Goal: Task Accomplishment & Management: Complete application form

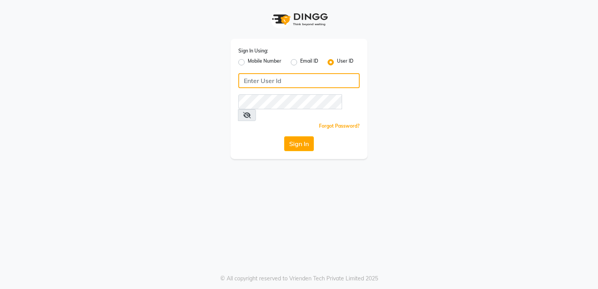
click at [321, 81] on input "Username" at bounding box center [298, 80] width 121 height 15
type input "flowsalon"
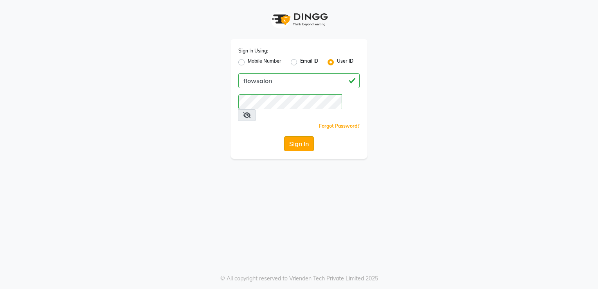
click at [311, 136] on button "Sign In" at bounding box center [299, 143] width 30 height 15
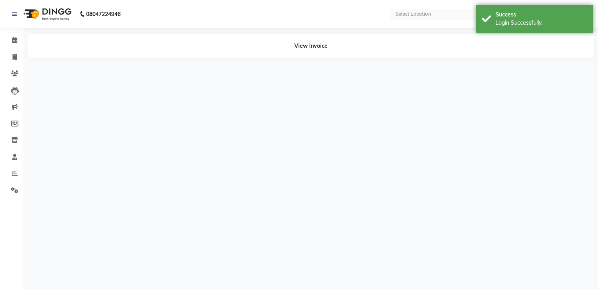
select select "en"
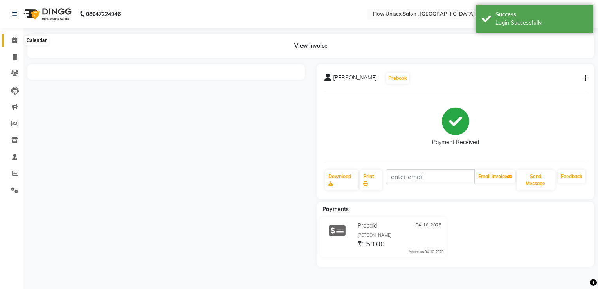
click at [9, 37] on span at bounding box center [15, 40] width 14 height 9
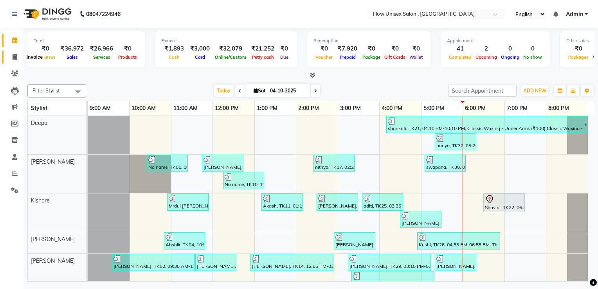
click at [9, 54] on span at bounding box center [15, 57] width 14 height 9
select select "service"
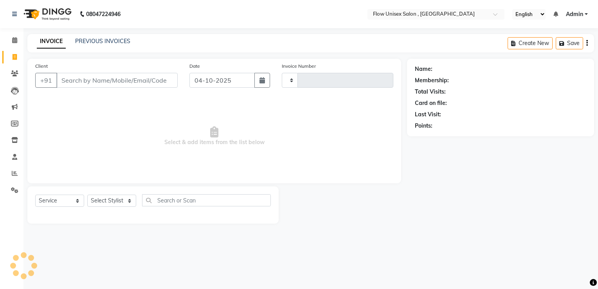
type input "6972"
select select "5875"
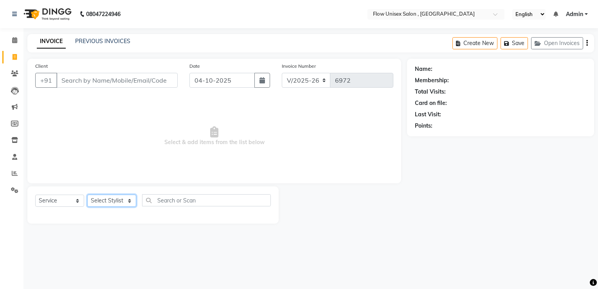
click at [99, 203] on select "Select Stylist [PERSON_NAME] [PERSON_NAME] Kishore [PERSON_NAME] debbarma [PERS…" at bounding box center [111, 200] width 49 height 12
select select "62770"
click at [87, 195] on select "Select Stylist [PERSON_NAME] [PERSON_NAME] Kishore [PERSON_NAME] debbarma [PERS…" at bounding box center [111, 200] width 49 height 12
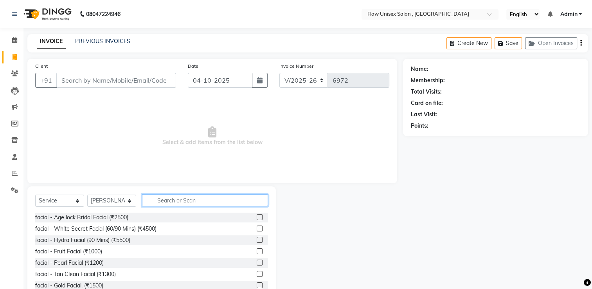
click at [163, 203] on input "text" at bounding box center [205, 200] width 126 height 12
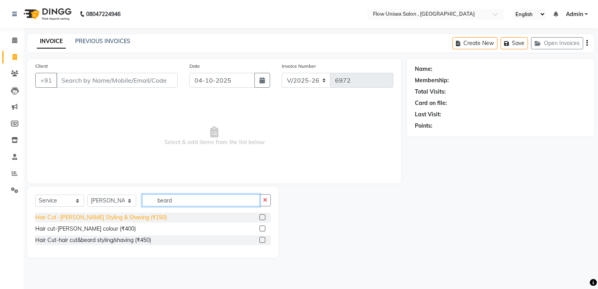
type input "beard"
click at [112, 221] on div "Hair Cut -[PERSON_NAME] Styling & Shaving (₹150)" at bounding box center [100, 217] width 131 height 8
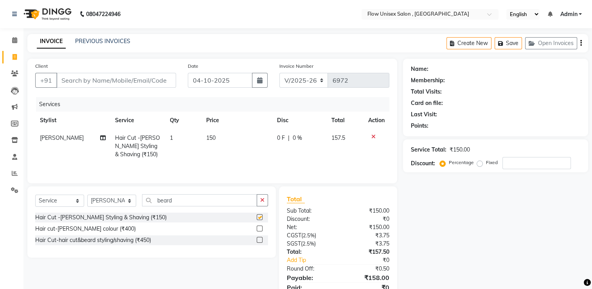
checkbox input "false"
click at [187, 199] on input "beard" at bounding box center [199, 200] width 115 height 12
type input "b"
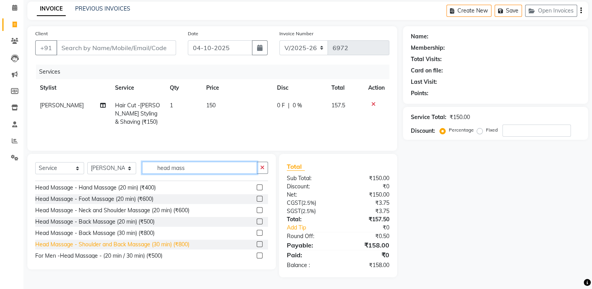
scroll to position [13, 0]
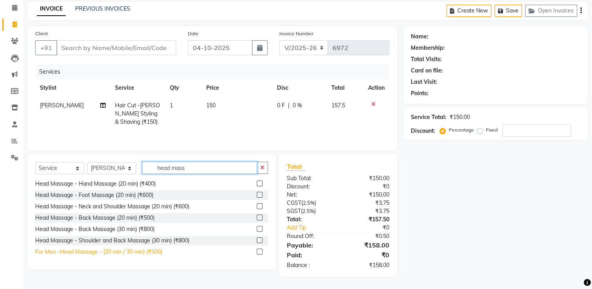
type input "head mass"
click at [157, 249] on div "For Men -Head Massage - (20 min / 30 min) (₹500)" at bounding box center [98, 252] width 127 height 8
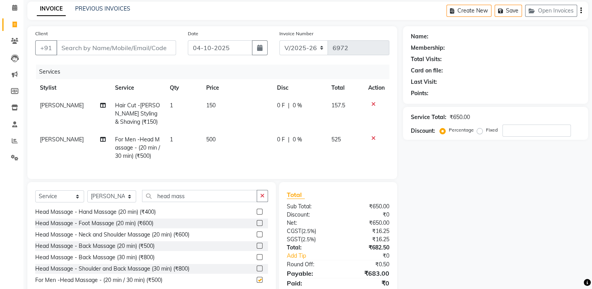
checkbox input "false"
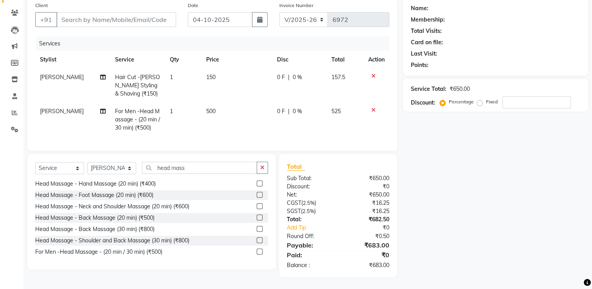
click at [227, 119] on td "500" at bounding box center [236, 119] width 71 height 34
select select "62770"
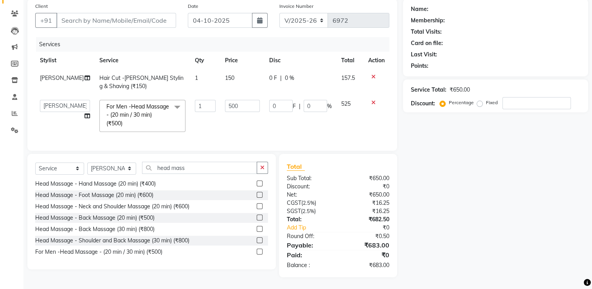
scroll to position [66, 0]
click at [236, 101] on input "500" at bounding box center [242, 106] width 35 height 12
type input "5"
type input "400"
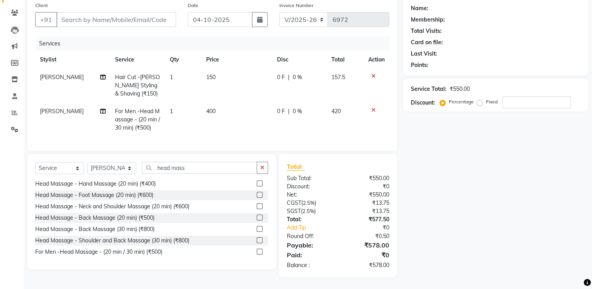
click at [247, 130] on td "400" at bounding box center [236, 119] width 71 height 34
select select "62770"
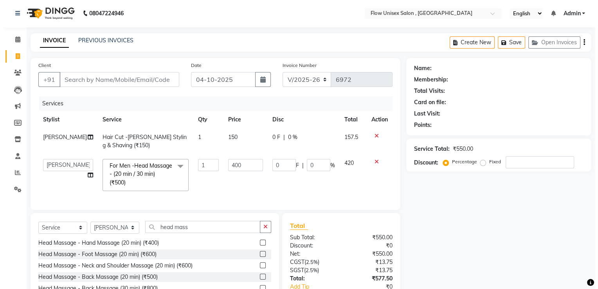
scroll to position [0, 0]
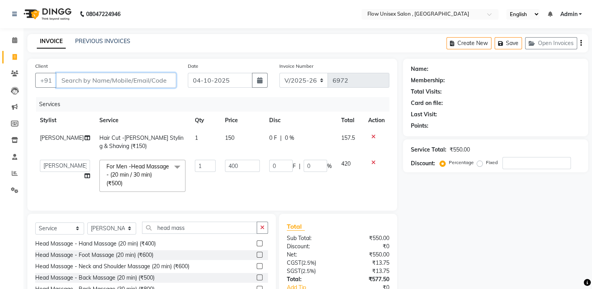
click at [119, 84] on input "Client" at bounding box center [116, 80] width 120 height 15
type input "9"
type input "0"
click at [121, 84] on input "9620252142" at bounding box center [96, 80] width 80 height 15
type input "9"
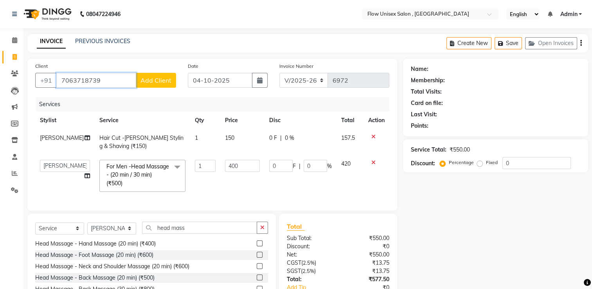
type input "7063718739"
click at [171, 81] on span "Add Client" at bounding box center [155, 80] width 31 height 8
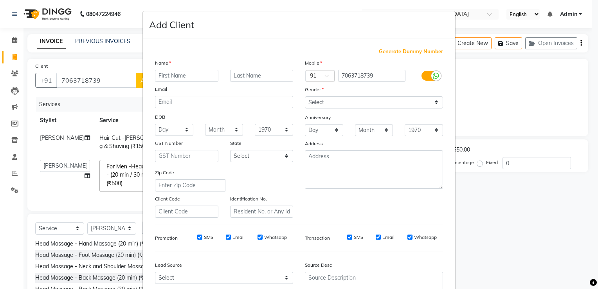
click at [182, 77] on input "text" at bounding box center [186, 76] width 63 height 12
type input "chandrish"
click at [340, 97] on select "Select [DEMOGRAPHIC_DATA] [DEMOGRAPHIC_DATA] Other Prefer Not To Say" at bounding box center [374, 102] width 138 height 12
select select "[DEMOGRAPHIC_DATA]"
click at [305, 97] on select "Select [DEMOGRAPHIC_DATA] [DEMOGRAPHIC_DATA] Other Prefer Not To Say" at bounding box center [374, 102] width 138 height 12
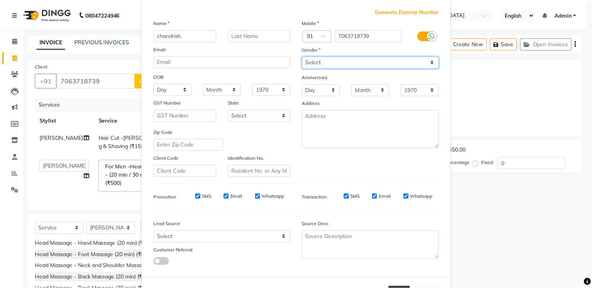
scroll to position [76, 0]
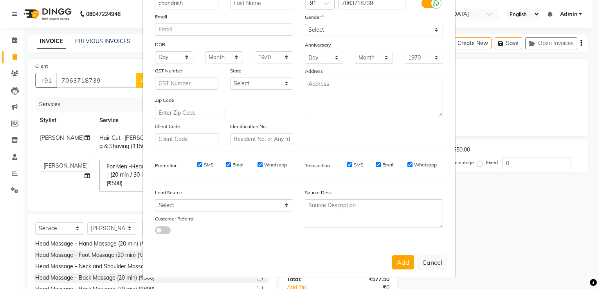
click at [410, 261] on button "Add" at bounding box center [403, 262] width 22 height 14
click at [477, 235] on ngb-modal-window "Add Client Generate Dummy Number Name [GEOGRAPHIC_DATA] Email DOB Day 01 02 03 …" at bounding box center [299, 144] width 598 height 289
select select
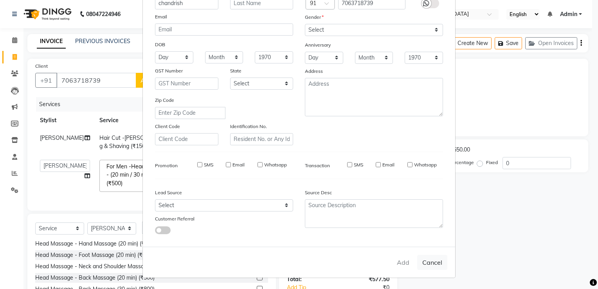
select select
checkbox input "false"
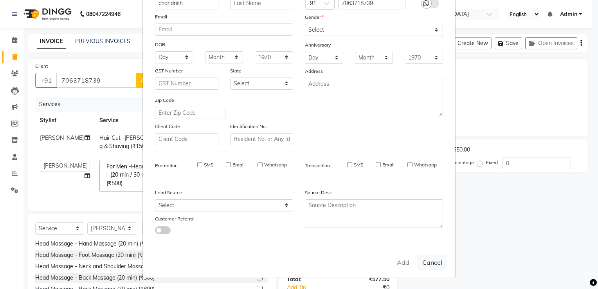
checkbox input "false"
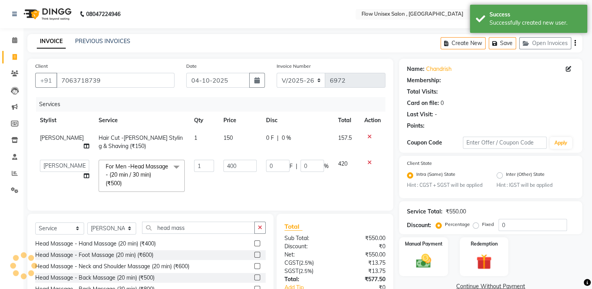
select select "1: Object"
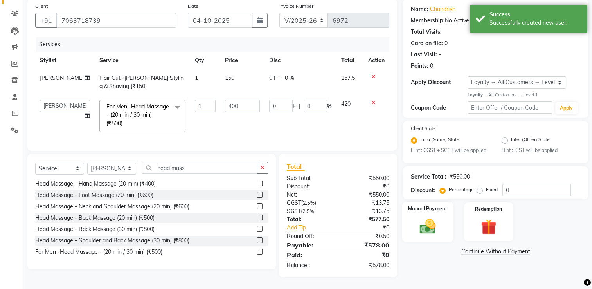
scroll to position [66, 0]
click at [439, 226] on img at bounding box center [428, 226] width 26 height 18
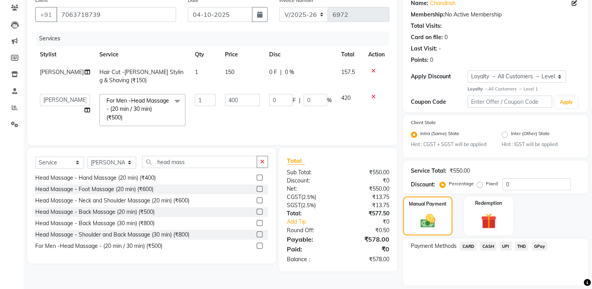
click at [471, 243] on span "CARD" at bounding box center [468, 245] width 17 height 9
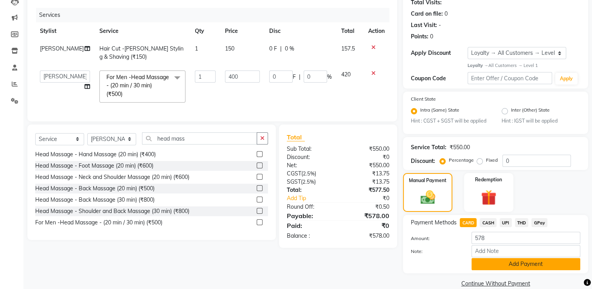
scroll to position [103, 0]
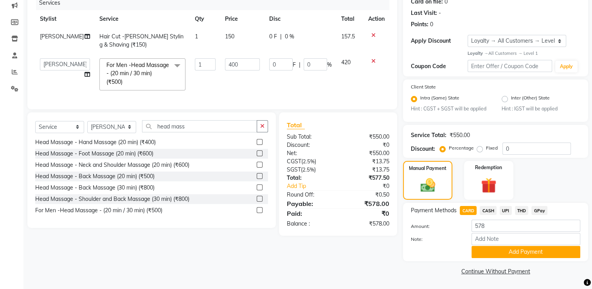
click at [507, 258] on div "Payment Methods CARD CASH UPI THD GPay Amount: 578 Note: Add Payment" at bounding box center [495, 232] width 185 height 58
click at [504, 254] on button "Add Payment" at bounding box center [525, 252] width 109 height 12
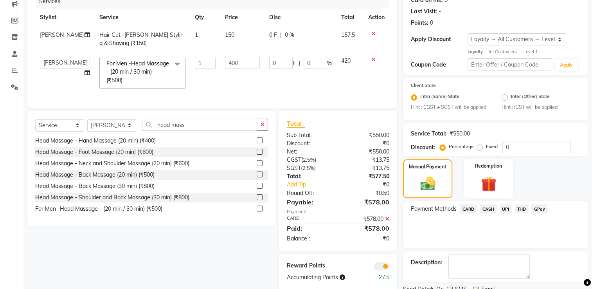
scroll to position [135, 0]
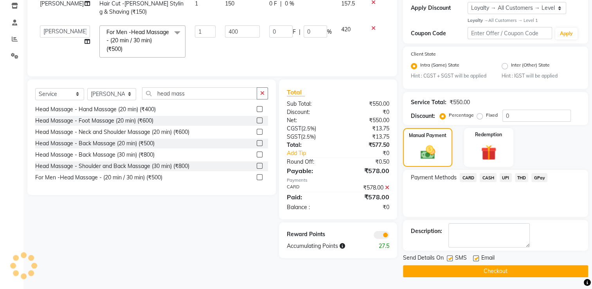
click at [376, 237] on span at bounding box center [382, 235] width 16 height 8
click at [389, 236] on input "checkbox" at bounding box center [389, 236] width 0 height 0
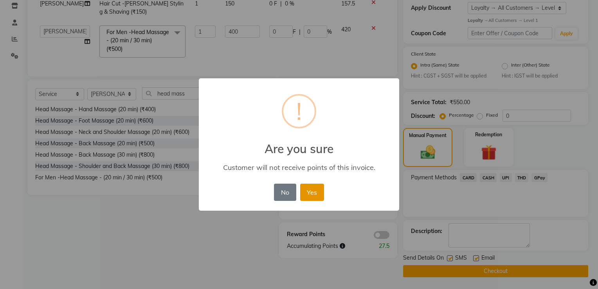
click at [313, 192] on button "Yes" at bounding box center [312, 191] width 24 height 17
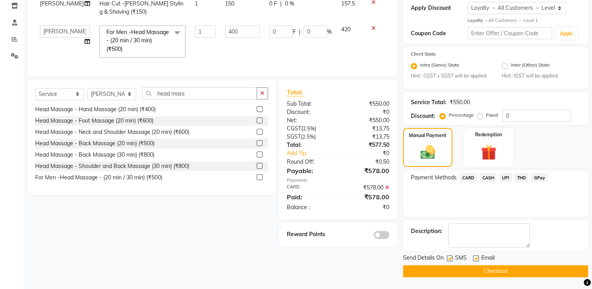
click at [481, 272] on button "Checkout" at bounding box center [495, 271] width 185 height 12
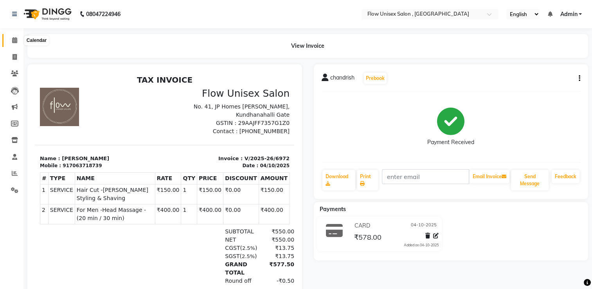
click at [13, 37] on icon at bounding box center [14, 40] width 5 height 6
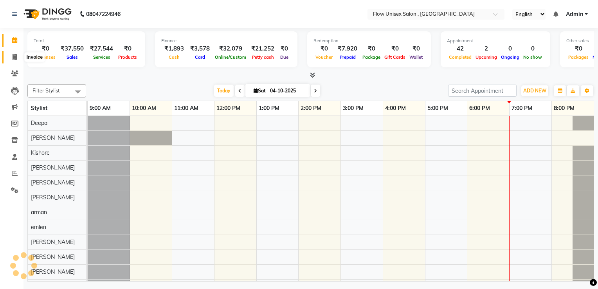
click at [13, 53] on span at bounding box center [15, 57] width 14 height 9
select select "service"
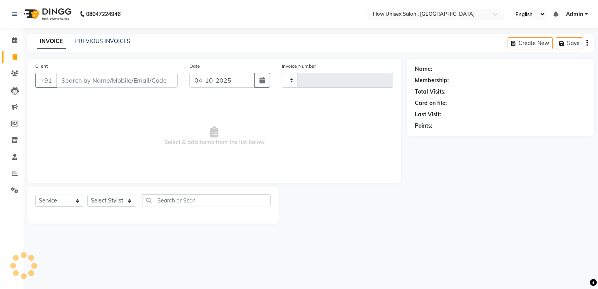
type input "6973"
select select "5875"
click at [122, 84] on input "Client" at bounding box center [116, 80] width 121 height 15
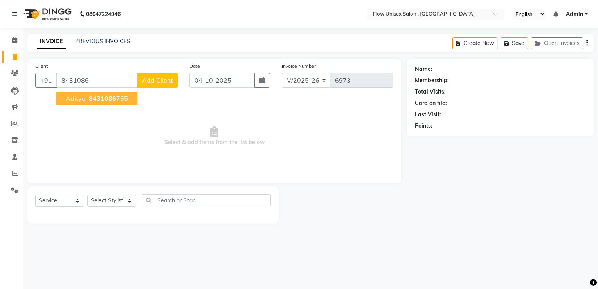
click at [108, 103] on button "Aditya 8431086 765" at bounding box center [96, 98] width 81 height 13
type input "8431086765"
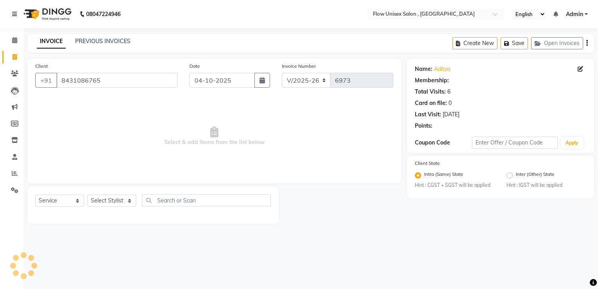
select select "1: Object"
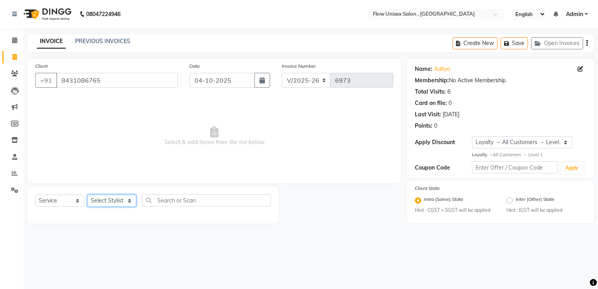
click at [118, 206] on select "Select Stylist [PERSON_NAME] [PERSON_NAME] Kishore [PERSON_NAME] debbarma [PERS…" at bounding box center [111, 200] width 49 height 12
select select "79057"
click at [87, 195] on select "Select Stylist [PERSON_NAME] [PERSON_NAME] Kishore [PERSON_NAME] debbarma [PERS…" at bounding box center [111, 200] width 49 height 12
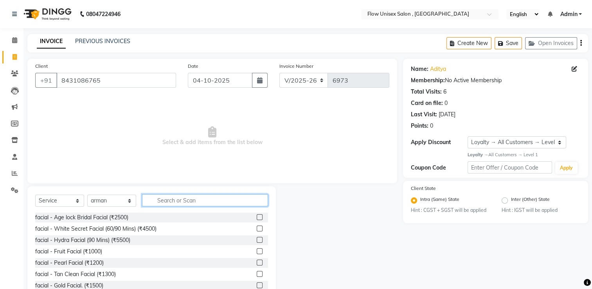
click at [171, 204] on input "text" at bounding box center [205, 200] width 126 height 12
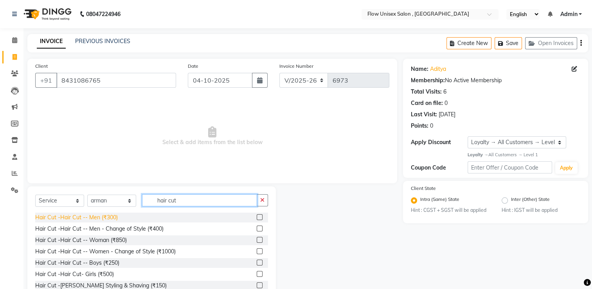
type input "hair cut"
click at [113, 216] on div "Hair Cut -Hair Cut -- Men (₹300)" at bounding box center [76, 217] width 83 height 8
checkbox input "false"
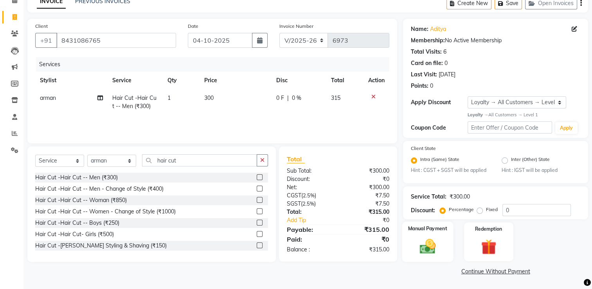
click at [439, 244] on img at bounding box center [428, 246] width 26 height 18
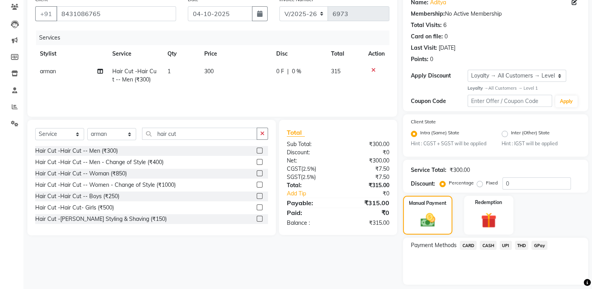
scroll to position [91, 0]
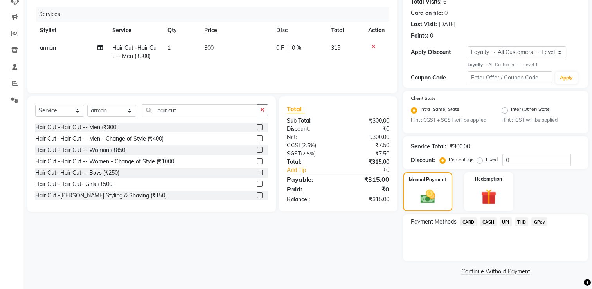
drag, startPoint x: 503, startPoint y: 218, endPoint x: 503, endPoint y: 224, distance: 5.9
click at [503, 219] on span "UPI" at bounding box center [506, 221] width 12 height 9
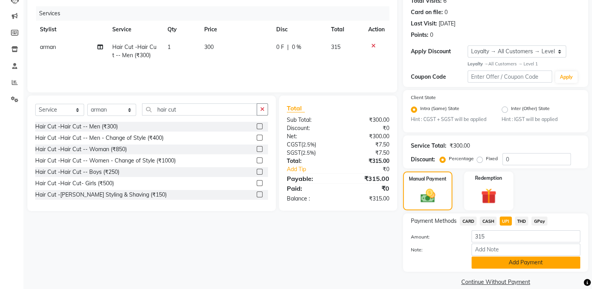
click at [479, 264] on button "Add Payment" at bounding box center [525, 262] width 109 height 12
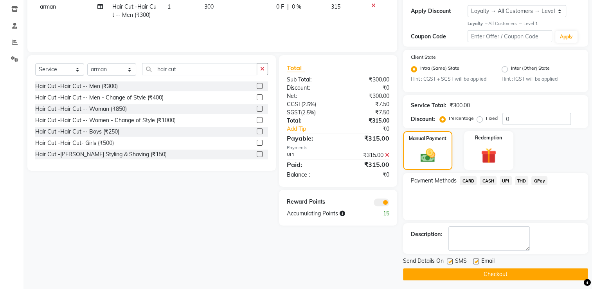
scroll to position [135, 0]
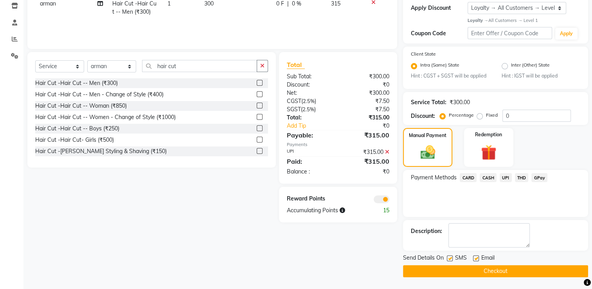
click at [382, 195] on div at bounding box center [366, 198] width 57 height 9
click at [379, 198] on span at bounding box center [382, 199] width 16 height 8
click at [389, 200] on input "checkbox" at bounding box center [389, 200] width 0 height 0
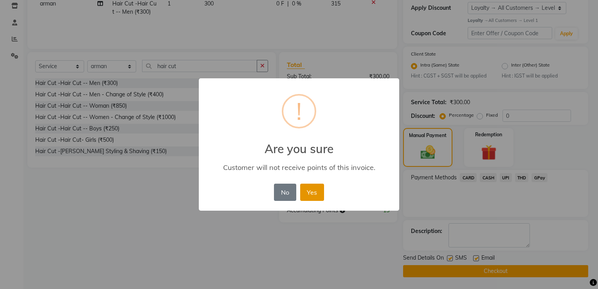
click at [315, 191] on button "Yes" at bounding box center [312, 191] width 24 height 17
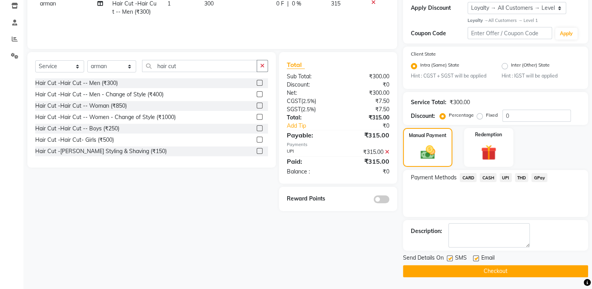
click at [433, 276] on button "Checkout" at bounding box center [495, 271] width 185 height 12
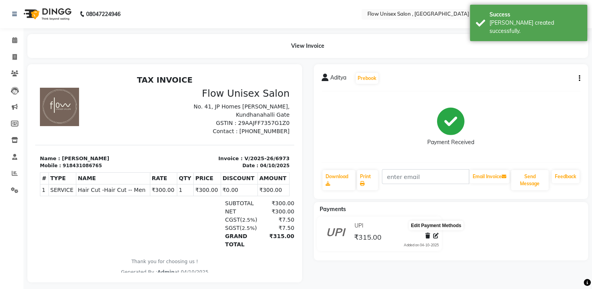
click at [436, 237] on icon at bounding box center [435, 235] width 5 height 5
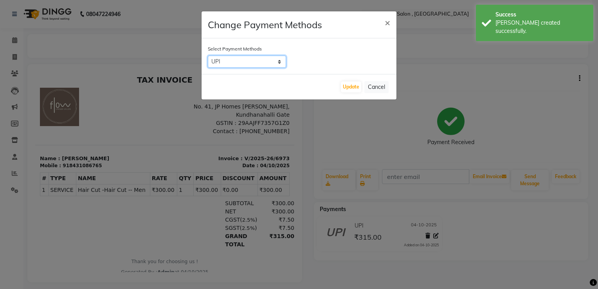
click at [263, 61] on select "CARD CASH UPI THD GPay" at bounding box center [247, 62] width 78 height 12
select select "1"
click at [208, 56] on select "CARD CASH UPI THD GPay" at bounding box center [247, 62] width 78 height 12
click at [360, 88] on button "Update" at bounding box center [351, 86] width 20 height 11
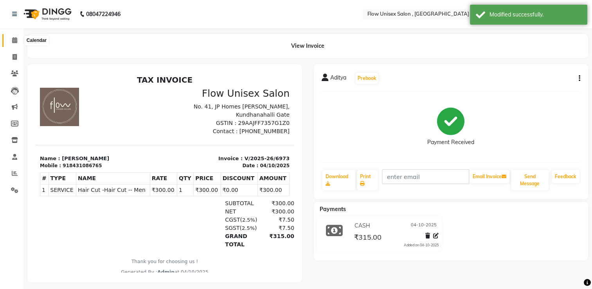
click at [17, 36] on span at bounding box center [15, 40] width 14 height 9
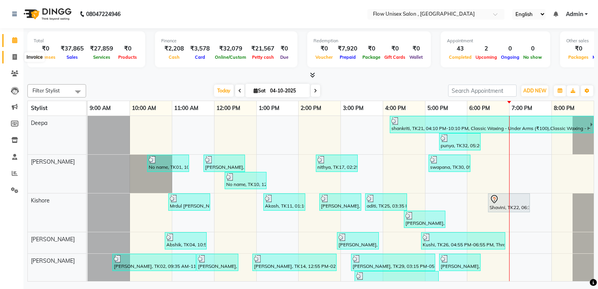
click at [9, 53] on span at bounding box center [15, 57] width 14 height 9
select select "service"
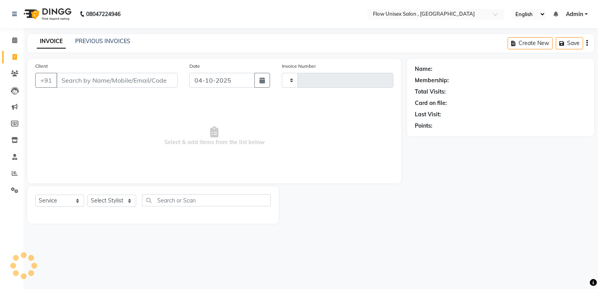
type input "6974"
select select "5875"
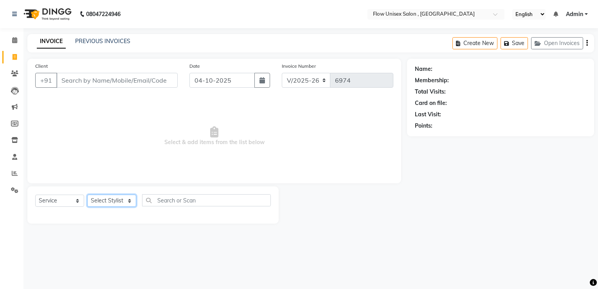
click at [126, 197] on select "Select Stylist [PERSON_NAME] [PERSON_NAME] Kishore [PERSON_NAME] debbarma [PERS…" at bounding box center [111, 200] width 49 height 12
click at [87, 195] on select "Select Stylist [PERSON_NAME] [PERSON_NAME] Kishore [PERSON_NAME] debbarma [PERS…" at bounding box center [111, 200] width 49 height 12
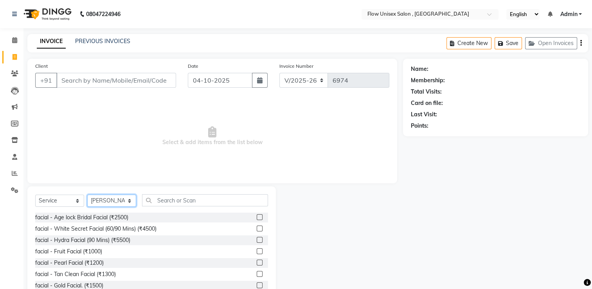
click at [130, 197] on select "Select Stylist [PERSON_NAME] [PERSON_NAME] Kishore [PERSON_NAME] debbarma [PERS…" at bounding box center [111, 200] width 49 height 12
select select "48854"
click at [87, 195] on select "Select Stylist [PERSON_NAME] [PERSON_NAME] Kishore [PERSON_NAME] debbarma [PERS…" at bounding box center [111, 200] width 49 height 12
click at [201, 203] on input "text" at bounding box center [205, 200] width 126 height 12
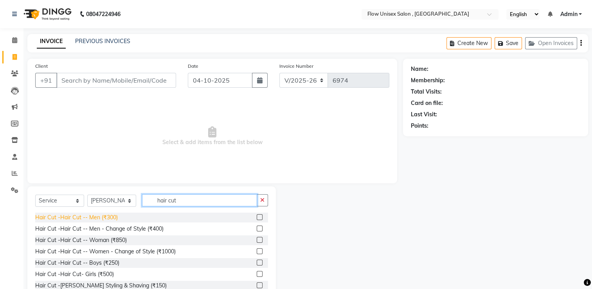
type input "hair cut"
click at [108, 219] on div "Hair Cut -Hair Cut -- Men (₹300)" at bounding box center [76, 217] width 83 height 8
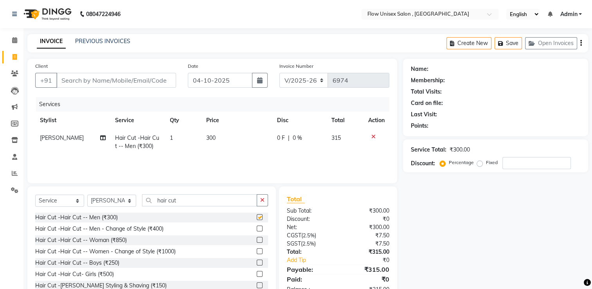
checkbox input "false"
click at [210, 147] on td "300" at bounding box center [236, 142] width 71 height 26
select select "48854"
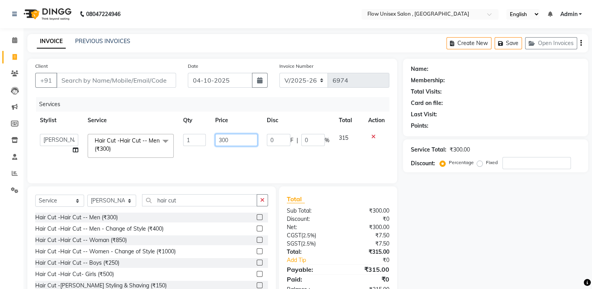
click at [239, 138] on input "300" at bounding box center [236, 140] width 42 height 12
type input "3"
type input "500"
click at [233, 162] on div "Services Stylist Service Qty Price Disc Total Action [PERSON_NAME] [PERSON_NAME…" at bounding box center [212, 136] width 354 height 78
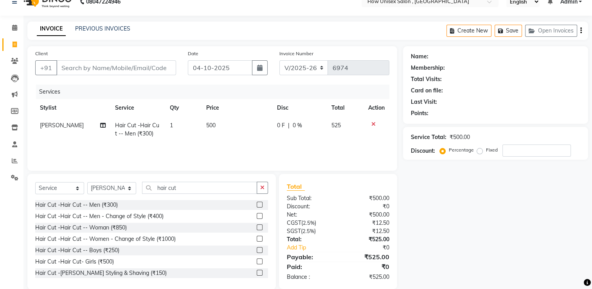
scroll to position [25, 0]
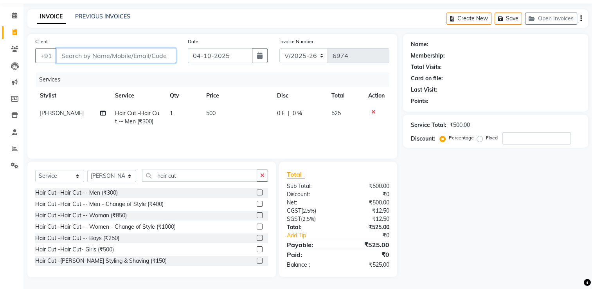
click at [108, 57] on input "Client" at bounding box center [116, 55] width 120 height 15
type input "7"
type input "0"
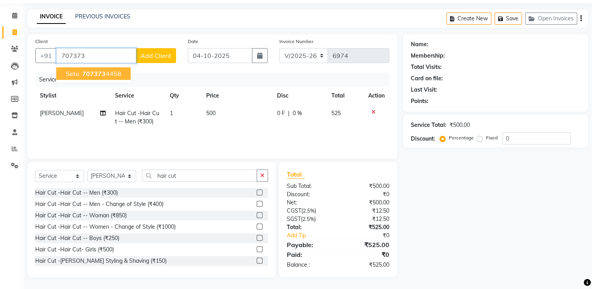
click at [92, 71] on span "707373" at bounding box center [93, 74] width 23 height 8
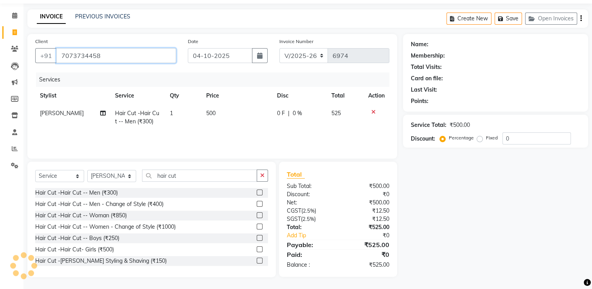
type input "7073734458"
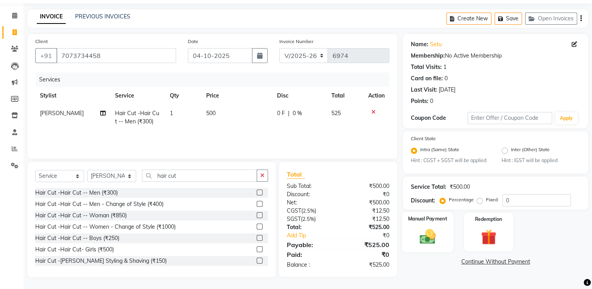
click at [424, 232] on img at bounding box center [428, 236] width 26 height 18
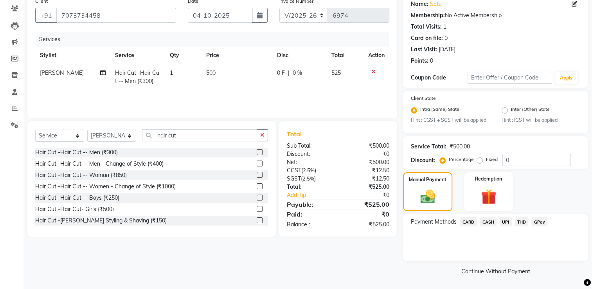
click at [507, 222] on span "UPI" at bounding box center [506, 221] width 12 height 9
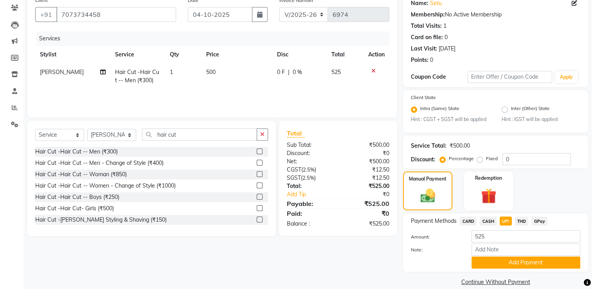
drag, startPoint x: 496, startPoint y: 263, endPoint x: 470, endPoint y: 241, distance: 34.1
click at [494, 263] on button "Add Payment" at bounding box center [525, 262] width 109 height 12
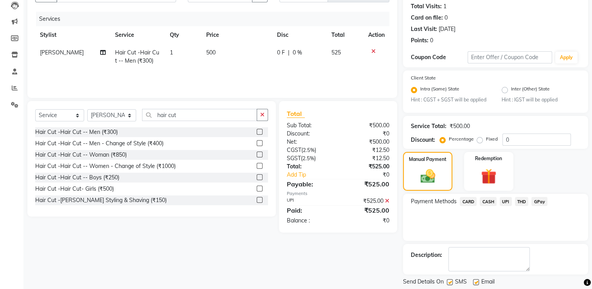
scroll to position [110, 0]
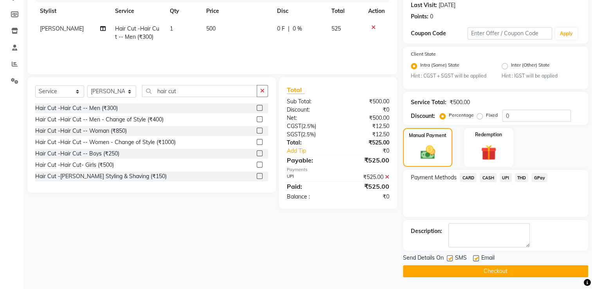
click at [480, 267] on button "Checkout" at bounding box center [495, 271] width 185 height 12
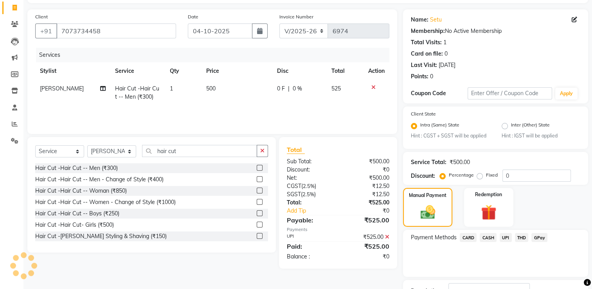
scroll to position [0, 0]
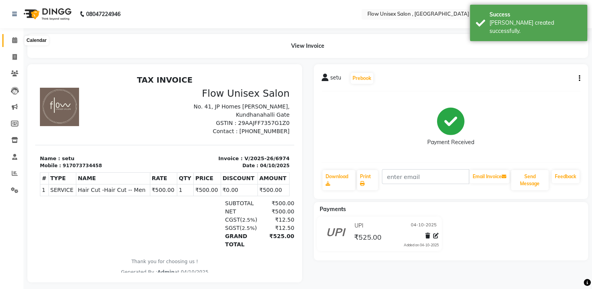
click at [9, 39] on span at bounding box center [15, 40] width 14 height 9
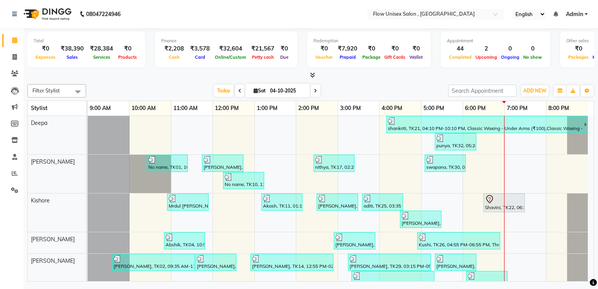
drag, startPoint x: 93, startPoint y: 138, endPoint x: 7, endPoint y: 50, distance: 123.6
click at [7, 50] on li "Invoice" at bounding box center [11, 57] width 23 height 17
click at [16, 63] on li "Invoice" at bounding box center [11, 57] width 23 height 17
click at [17, 60] on span at bounding box center [15, 57] width 14 height 9
select select "service"
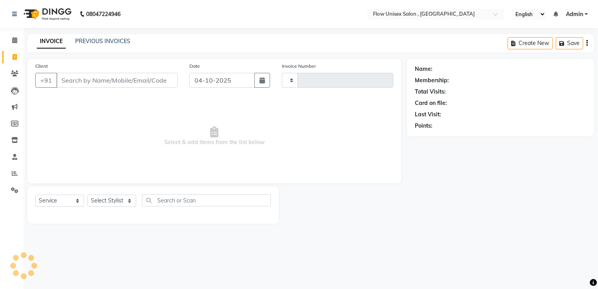
type input "6975"
select select "5875"
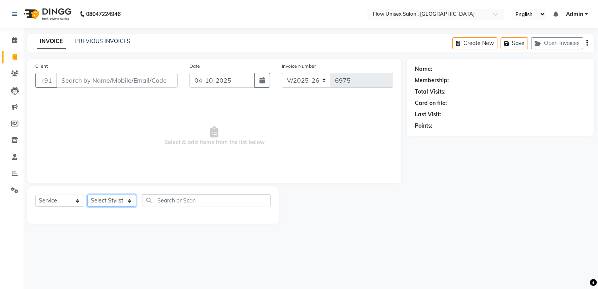
click at [107, 200] on select "Select Stylist [PERSON_NAME] [PERSON_NAME] Kishore [PERSON_NAME] debbarma [PERS…" at bounding box center [111, 200] width 49 height 12
select select "48853"
click at [87, 195] on select "Select Stylist [PERSON_NAME] [PERSON_NAME] Kishore [PERSON_NAME] debbarma [PERS…" at bounding box center [111, 200] width 49 height 12
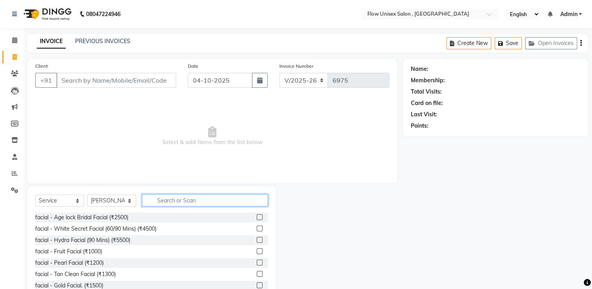
click at [192, 203] on input "text" at bounding box center [205, 200] width 126 height 12
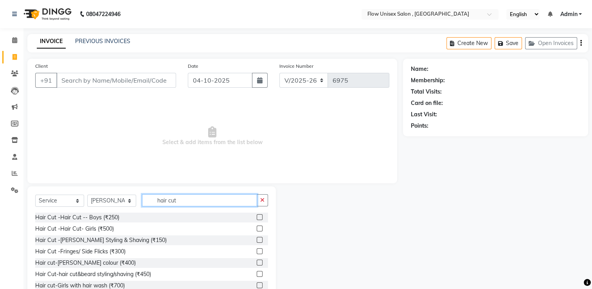
scroll to position [47, 0]
type input "hair cut"
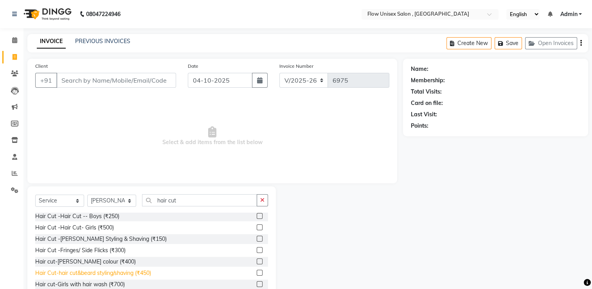
drag, startPoint x: 142, startPoint y: 270, endPoint x: 139, endPoint y: 204, distance: 66.2
click at [142, 270] on div "Hair Cut-hair cut&beard styling/shaving (₹450)" at bounding box center [93, 273] width 116 height 8
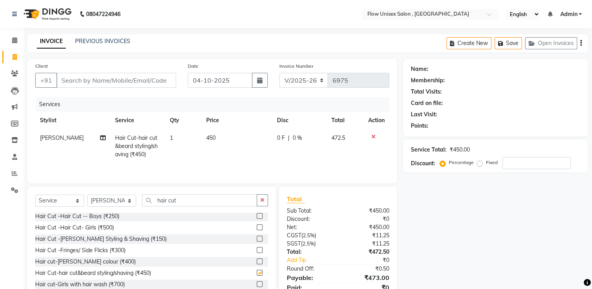
checkbox input "false"
click at [146, 84] on input "Client" at bounding box center [116, 80] width 120 height 15
type input "7"
type input "0"
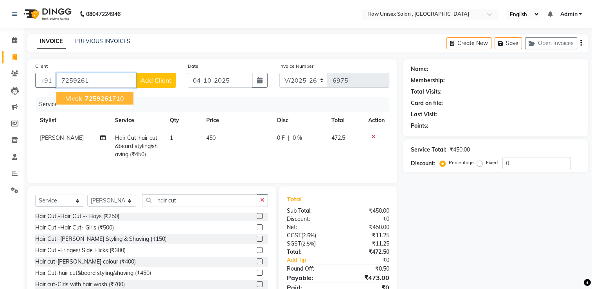
click at [95, 100] on span "7259261" at bounding box center [98, 98] width 27 height 8
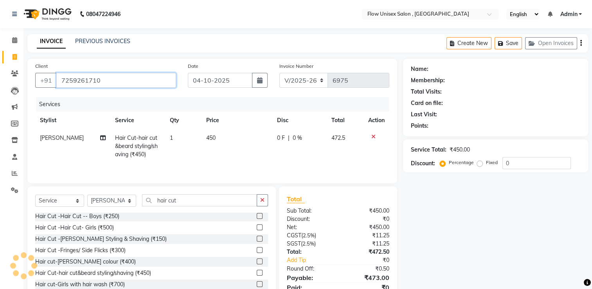
type input "7259261710"
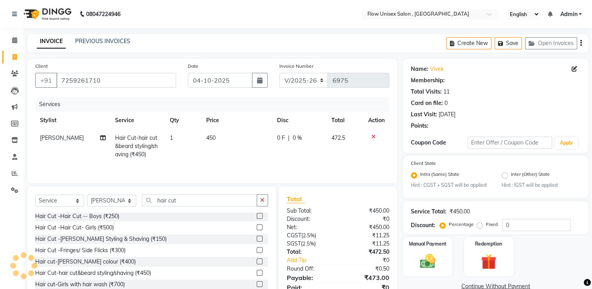
select select "1: Object"
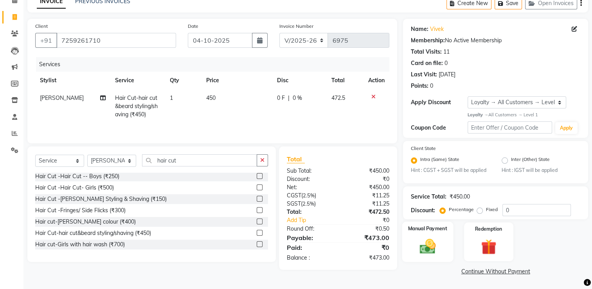
click at [426, 243] on img at bounding box center [428, 246] width 26 height 18
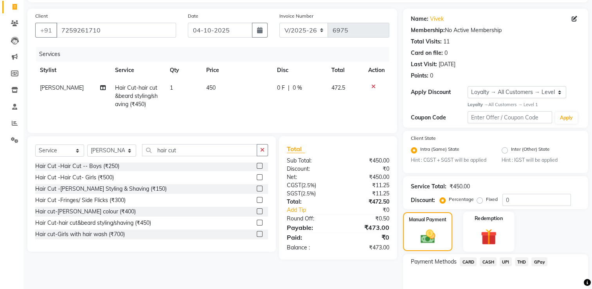
scroll to position [91, 0]
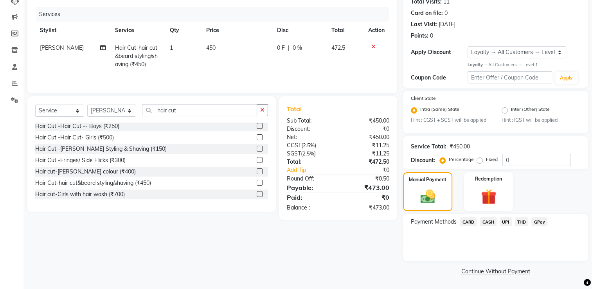
click at [501, 221] on span "UPI" at bounding box center [506, 221] width 12 height 9
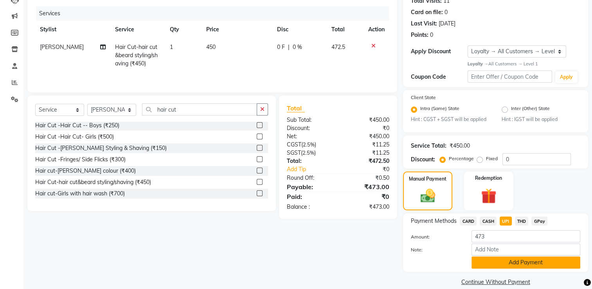
drag, startPoint x: 490, startPoint y: 261, endPoint x: 480, endPoint y: 246, distance: 18.2
click at [488, 262] on button "Add Payment" at bounding box center [525, 262] width 109 height 12
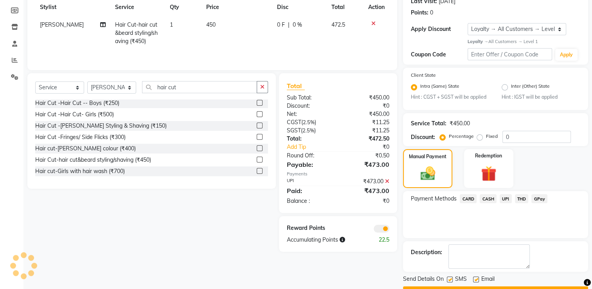
scroll to position [135, 0]
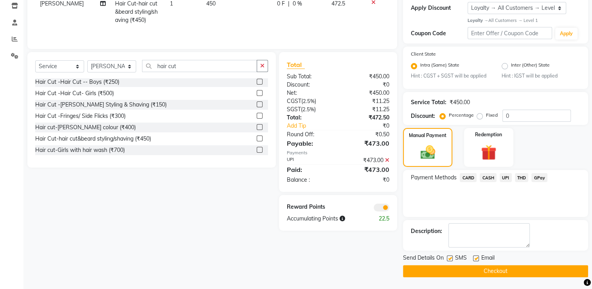
click at [379, 207] on span at bounding box center [382, 207] width 16 height 8
click at [389, 208] on input "checkbox" at bounding box center [389, 208] width 0 height 0
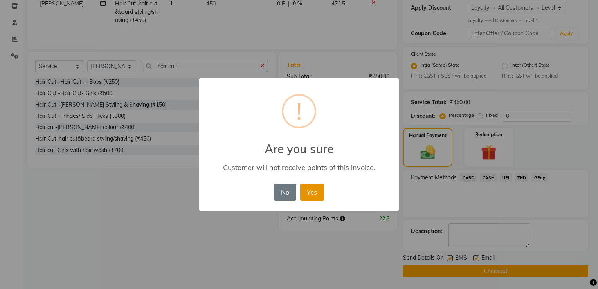
click at [316, 192] on button "Yes" at bounding box center [312, 191] width 24 height 17
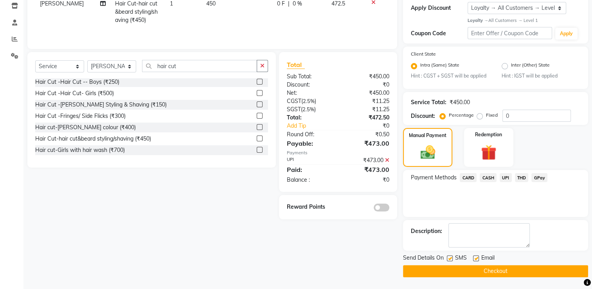
click at [442, 276] on button "Checkout" at bounding box center [495, 271] width 185 height 12
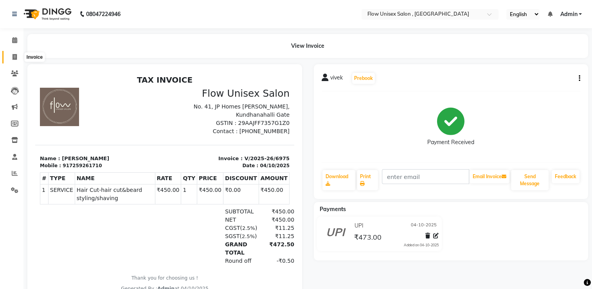
click at [18, 58] on span at bounding box center [15, 57] width 14 height 9
select select "5875"
select select "service"
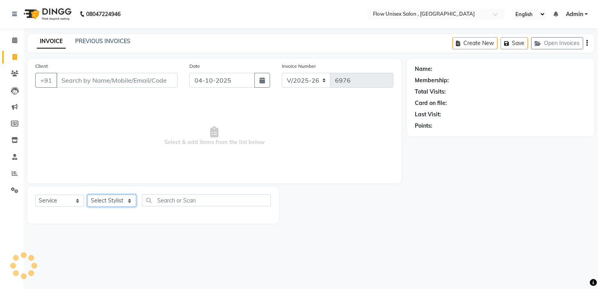
click at [113, 196] on select "Select Stylist [PERSON_NAME] [PERSON_NAME] Kishore [PERSON_NAME] debbarma [PERS…" at bounding box center [111, 200] width 49 height 12
select select "48856"
click at [87, 195] on select "Select Stylist [PERSON_NAME] [PERSON_NAME] Kishore [PERSON_NAME] debbarma [PERS…" at bounding box center [111, 200] width 49 height 12
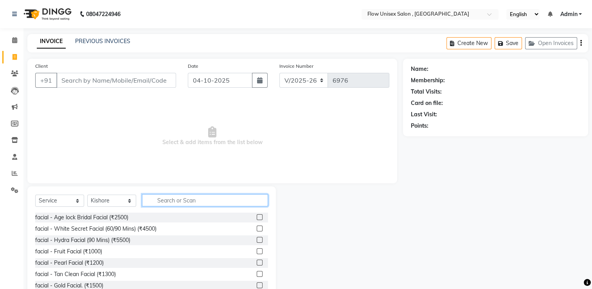
click at [175, 195] on input "text" at bounding box center [205, 200] width 126 height 12
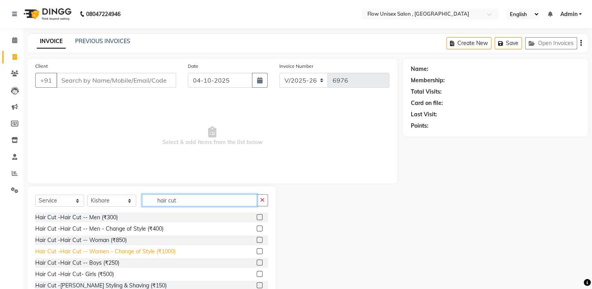
type input "hair cut"
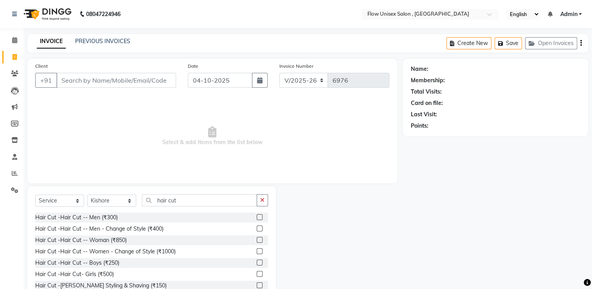
drag, startPoint x: 153, startPoint y: 250, endPoint x: 154, endPoint y: 196, distance: 53.6
click at [152, 250] on div "Hair Cut -Hair Cut -- Women - Change of Style (₹1000)" at bounding box center [105, 251] width 140 height 8
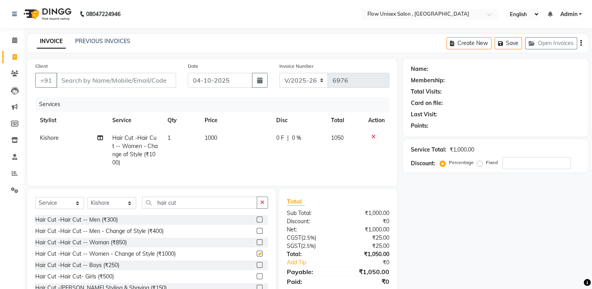
checkbox input "false"
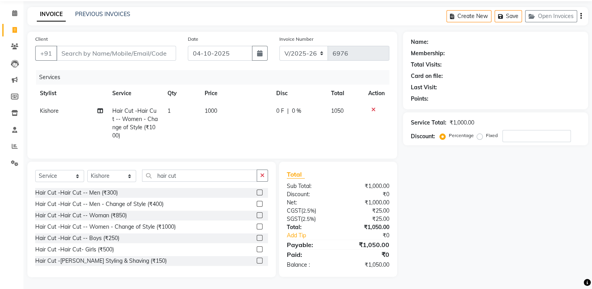
scroll to position [33, 0]
click at [118, 182] on select "Select Stylist [PERSON_NAME] [PERSON_NAME] Kishore [PERSON_NAME] debbarma [PERS…" at bounding box center [111, 176] width 49 height 12
select select "63500"
click at [87, 170] on select "Select Stylist [PERSON_NAME] [PERSON_NAME] Kishore [PERSON_NAME] debbarma [PERS…" at bounding box center [111, 176] width 49 height 12
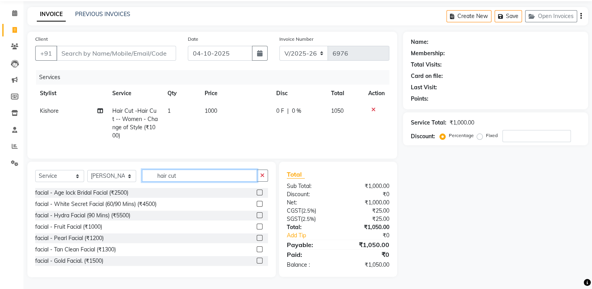
drag, startPoint x: 182, startPoint y: 179, endPoint x: 176, endPoint y: 179, distance: 5.9
click at [176, 179] on input "hair cut" at bounding box center [199, 175] width 115 height 12
type input "h"
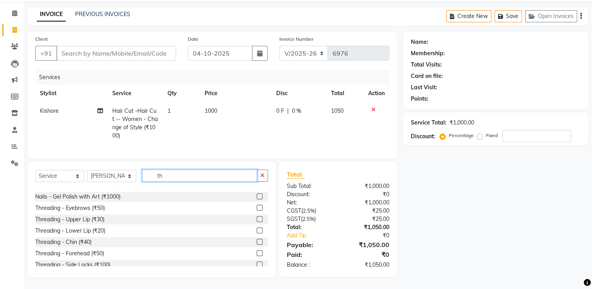
scroll to position [0, 0]
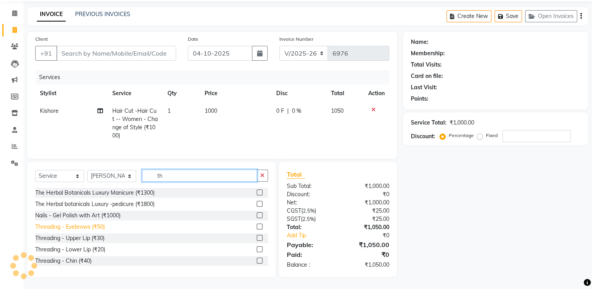
type input "th"
click at [94, 227] on div "Threading - Eyebrows (₹50)" at bounding box center [70, 227] width 70 height 8
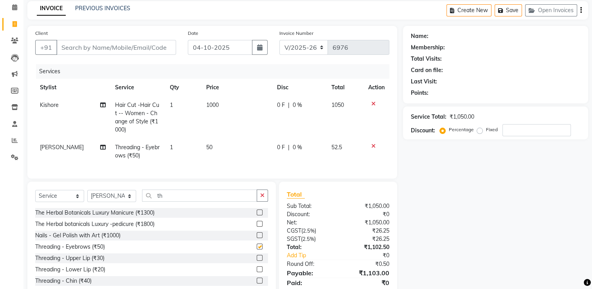
checkbox input "false"
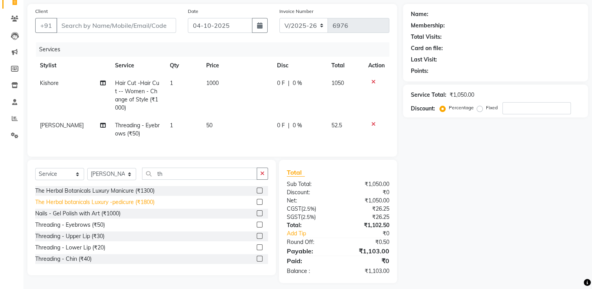
scroll to position [66, 0]
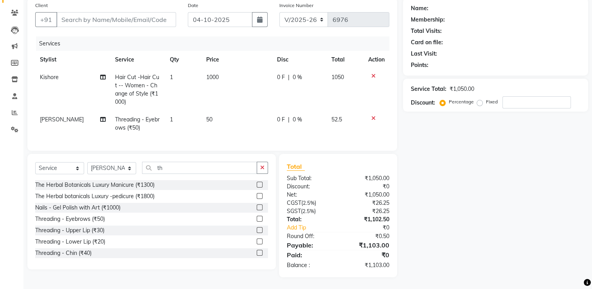
click at [177, 174] on div "Select Service Product Membership Package Voucher Prepaid Gift Card Select Styl…" at bounding box center [151, 171] width 233 height 18
click at [194, 167] on input "th" at bounding box center [199, 168] width 115 height 12
type input "t"
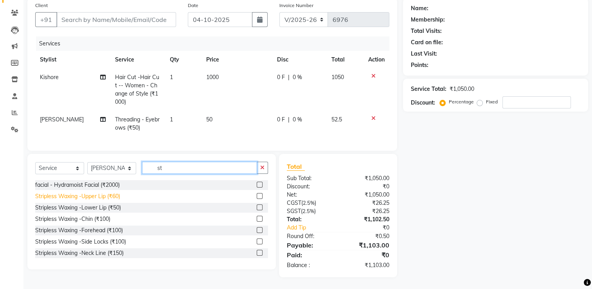
type input "st"
click at [115, 194] on div "Stripless Waxing -Upper Lip (₹60)" at bounding box center [77, 196] width 85 height 8
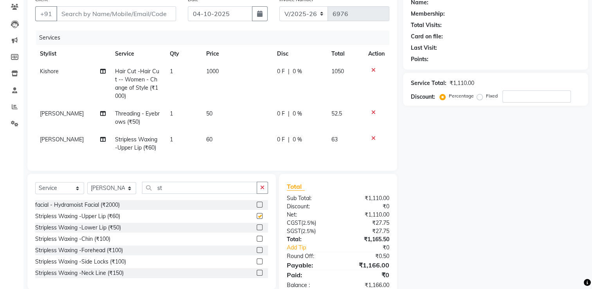
checkbox input "false"
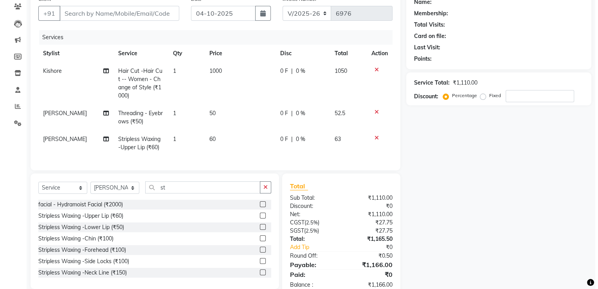
scroll to position [0, 0]
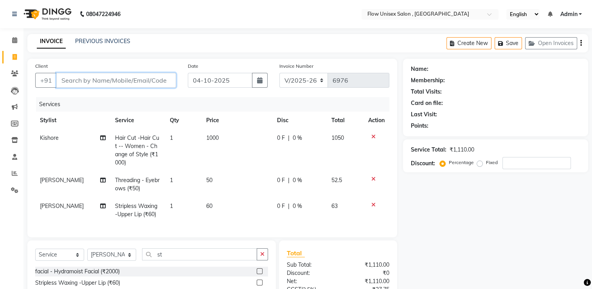
click at [114, 77] on input "Client" at bounding box center [116, 80] width 120 height 15
type input "8"
type input "0"
type input "8088802024"
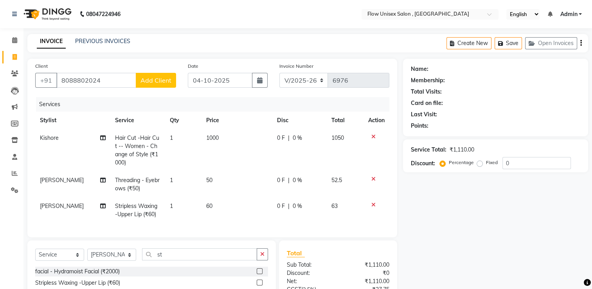
click at [151, 83] on span "Add Client" at bounding box center [155, 80] width 31 height 8
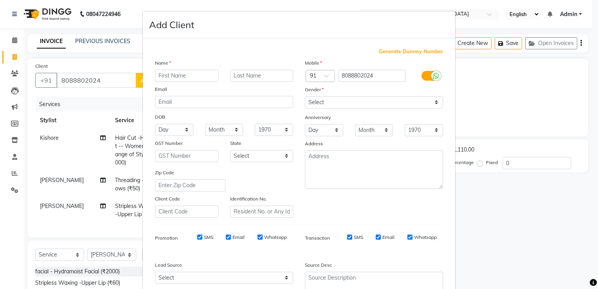
click at [191, 74] on input "text" at bounding box center [186, 76] width 63 height 12
type input "sonu"
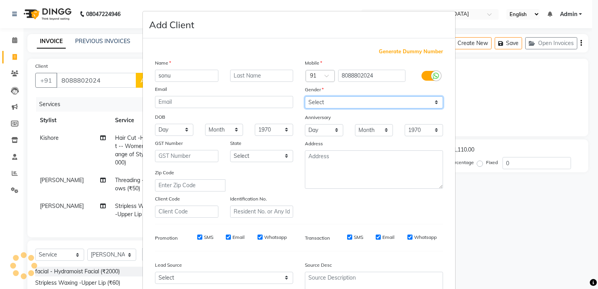
click at [427, 104] on select "Select [DEMOGRAPHIC_DATA] [DEMOGRAPHIC_DATA] Other Prefer Not To Say" at bounding box center [374, 102] width 138 height 12
select select "[DEMOGRAPHIC_DATA]"
click at [305, 97] on select "Select [DEMOGRAPHIC_DATA] [DEMOGRAPHIC_DATA] Other Prefer Not To Say" at bounding box center [374, 102] width 138 height 12
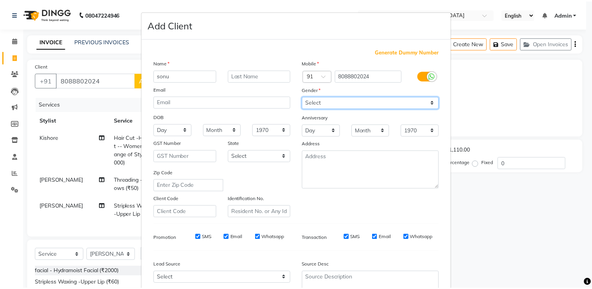
scroll to position [76, 0]
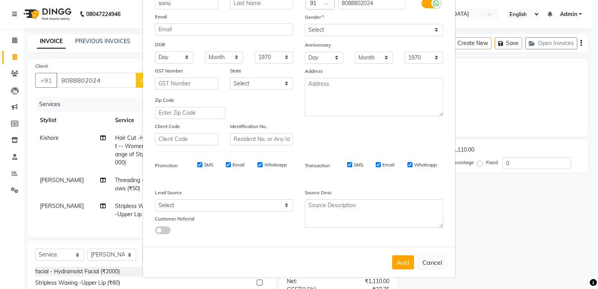
click at [407, 266] on button "Add" at bounding box center [403, 262] width 22 height 14
select select
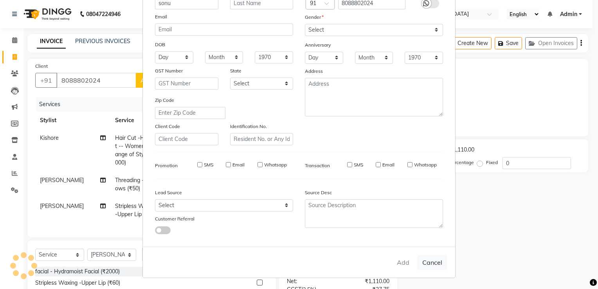
select select
checkbox input "false"
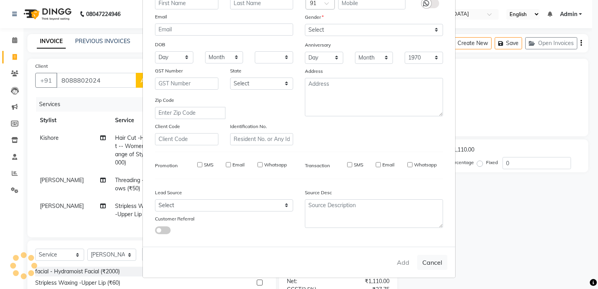
checkbox input "false"
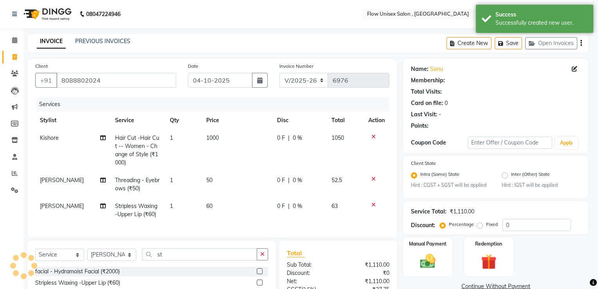
select select "1: Object"
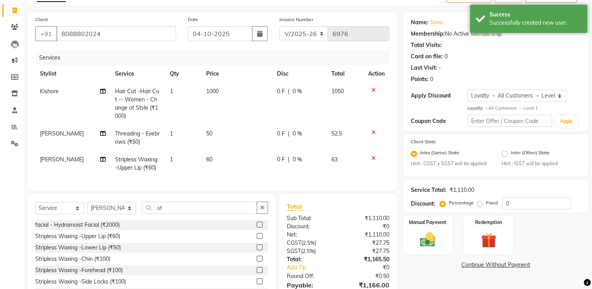
scroll to position [92, 0]
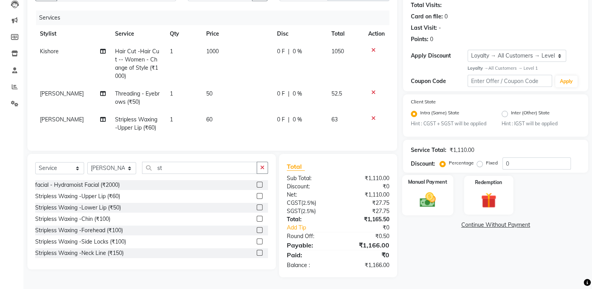
click at [428, 197] on img at bounding box center [428, 200] width 26 height 18
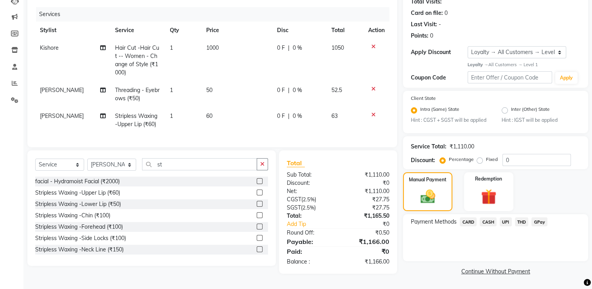
click at [509, 220] on span "UPI" at bounding box center [506, 221] width 12 height 9
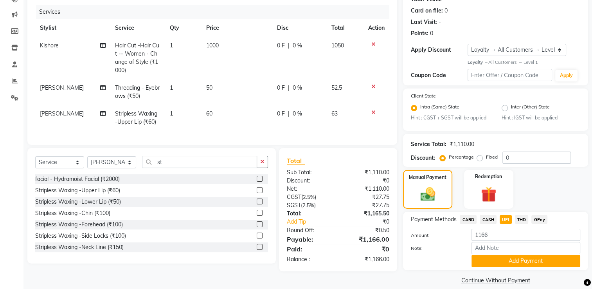
drag, startPoint x: 494, startPoint y: 267, endPoint x: 491, endPoint y: 261, distance: 6.7
click at [493, 267] on button "Add Payment" at bounding box center [525, 261] width 109 height 12
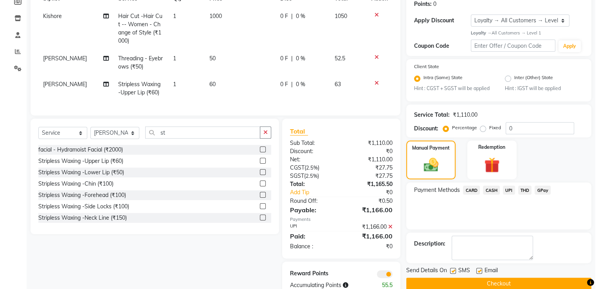
scroll to position [148, 0]
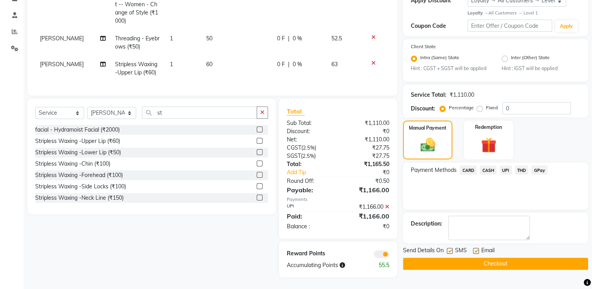
click at [379, 254] on span at bounding box center [382, 254] width 16 height 8
click at [389, 255] on input "checkbox" at bounding box center [389, 255] width 0 height 0
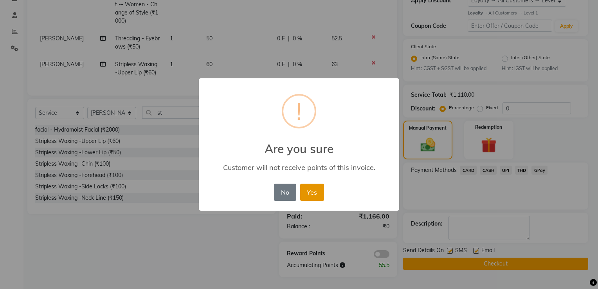
click at [313, 191] on button "Yes" at bounding box center [312, 191] width 24 height 17
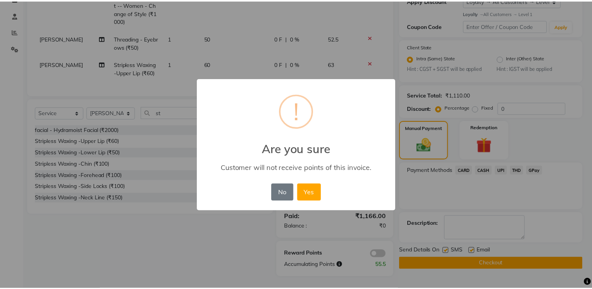
scroll to position [137, 0]
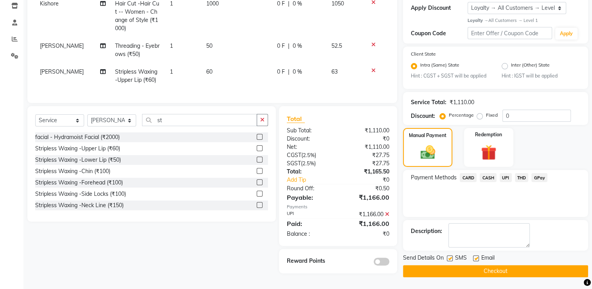
drag, startPoint x: 425, startPoint y: 267, endPoint x: 310, endPoint y: 221, distance: 123.9
click at [423, 266] on button "Checkout" at bounding box center [495, 271] width 185 height 12
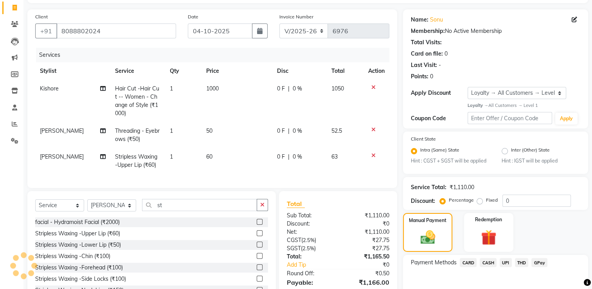
scroll to position [0, 0]
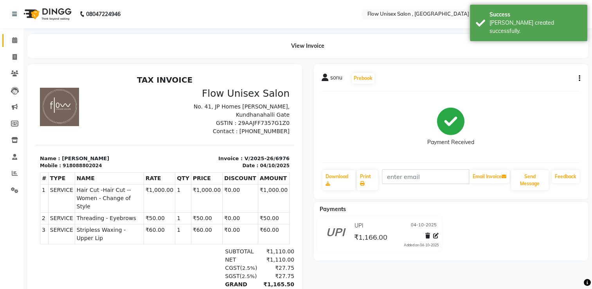
click at [17, 34] on link "Calendar" at bounding box center [11, 40] width 19 height 13
